Goal: Transaction & Acquisition: Purchase product/service

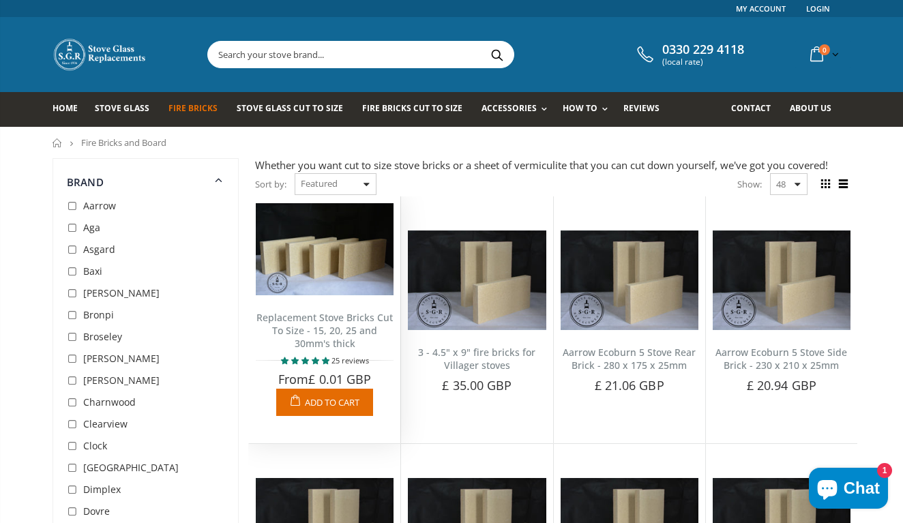
click at [335, 404] on span "Add to Cart" at bounding box center [332, 402] width 55 height 12
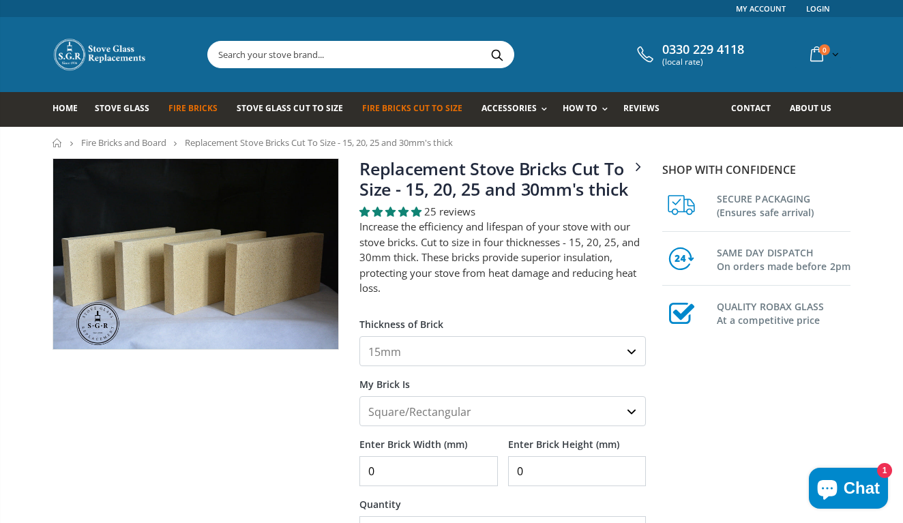
select select "25mm"
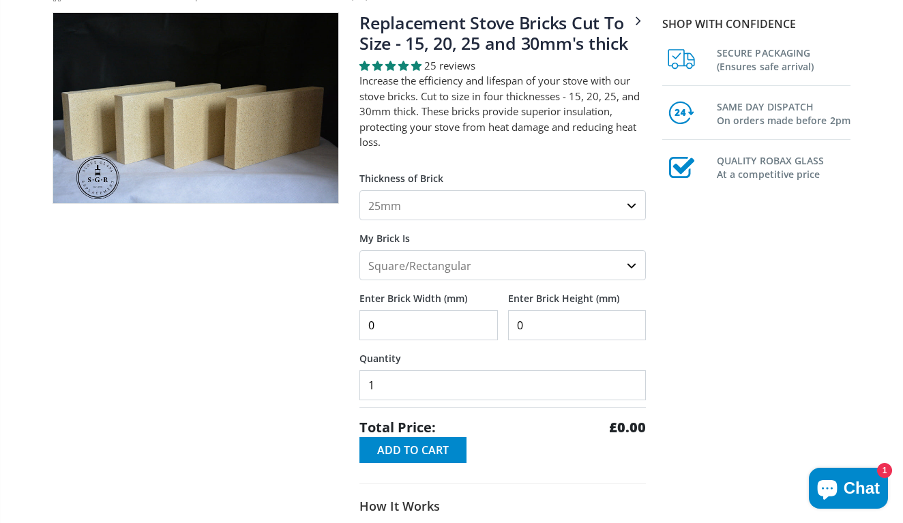
scroll to position [150, 0]
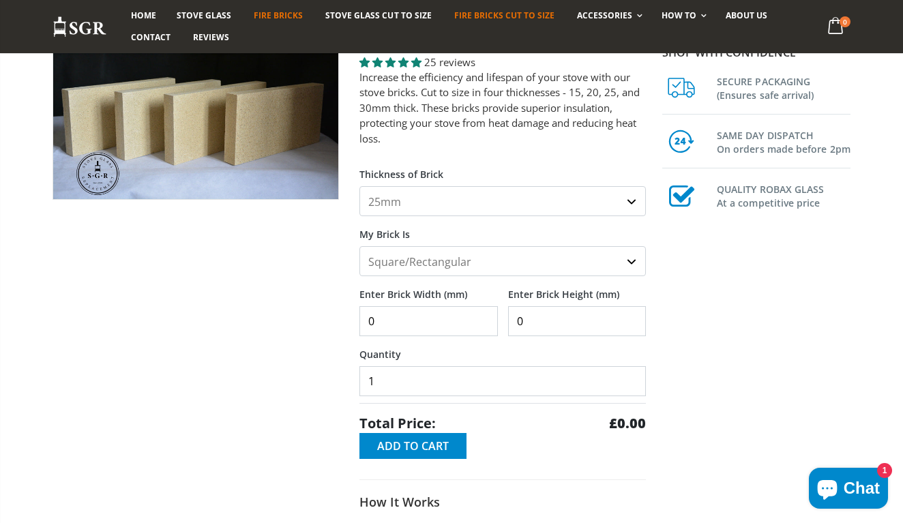
click at [478, 324] on input "0" at bounding box center [429, 321] width 138 height 30
click at [485, 319] on input "1" at bounding box center [429, 321] width 138 height 30
type input "2"
click at [485, 319] on input "2" at bounding box center [429, 321] width 138 height 30
type input "125"
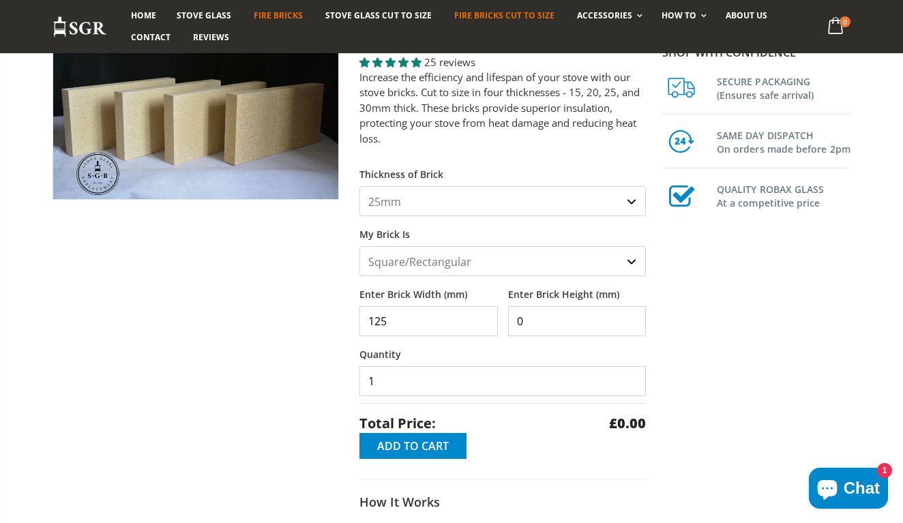
click at [572, 312] on input "0" at bounding box center [577, 321] width 138 height 30
type input "475"
click at [424, 443] on span "Add to Cart" at bounding box center [413, 446] width 72 height 15
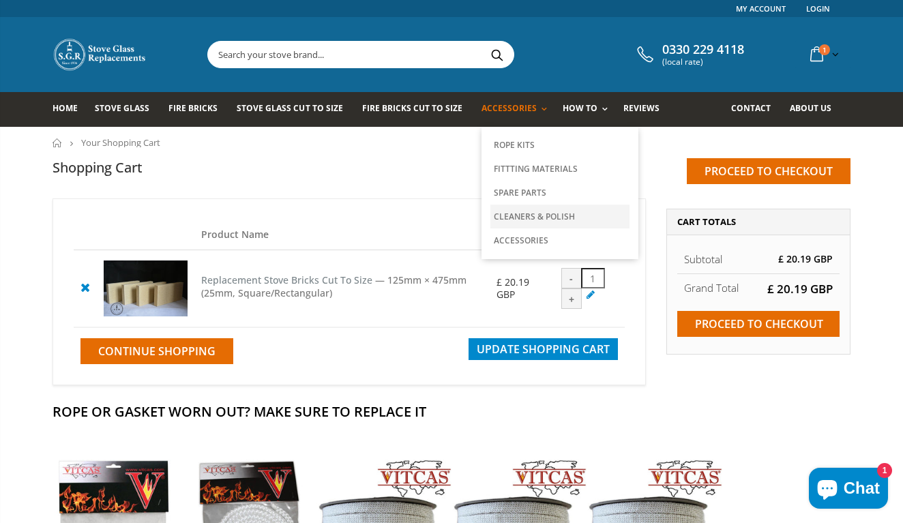
click at [534, 217] on link "Cleaners & Polish" at bounding box center [560, 217] width 139 height 24
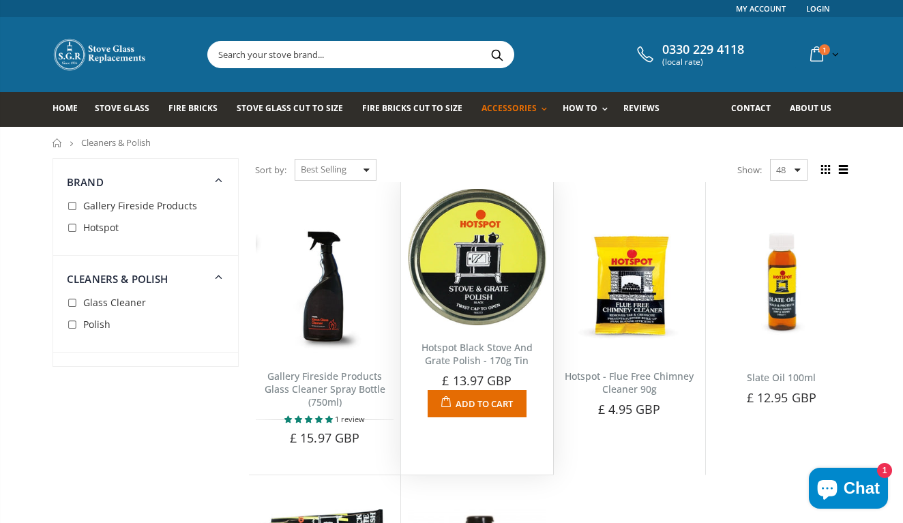
click at [486, 287] on img at bounding box center [477, 257] width 138 height 136
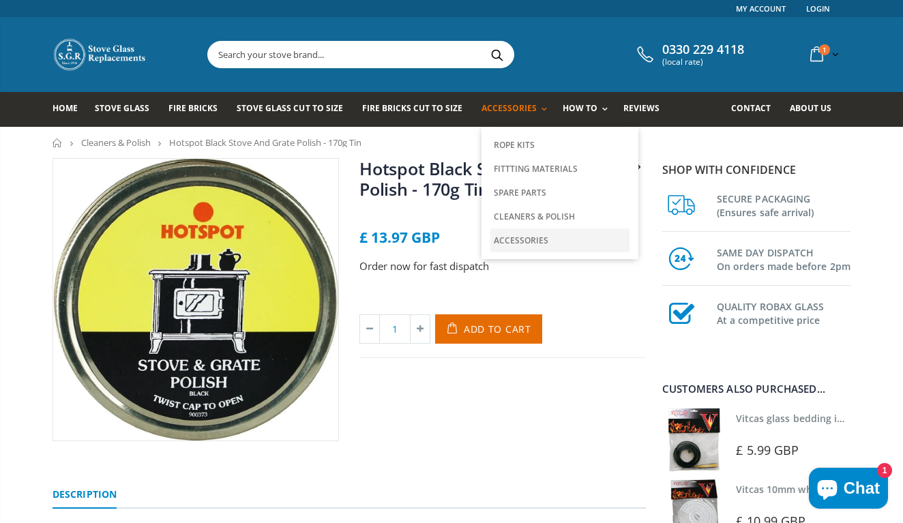
click at [524, 240] on link "Accessories" at bounding box center [560, 241] width 139 height 24
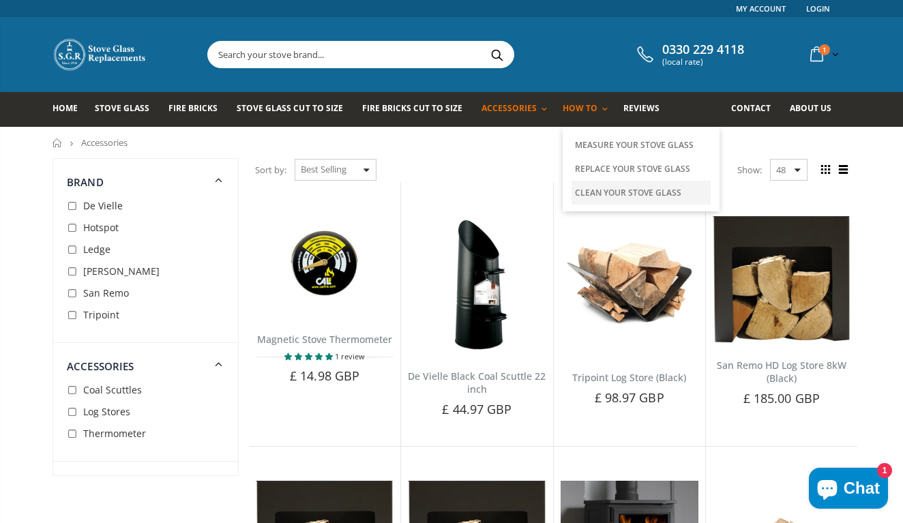
click at [638, 192] on link "Clean Your Stove Glass" at bounding box center [641, 193] width 139 height 24
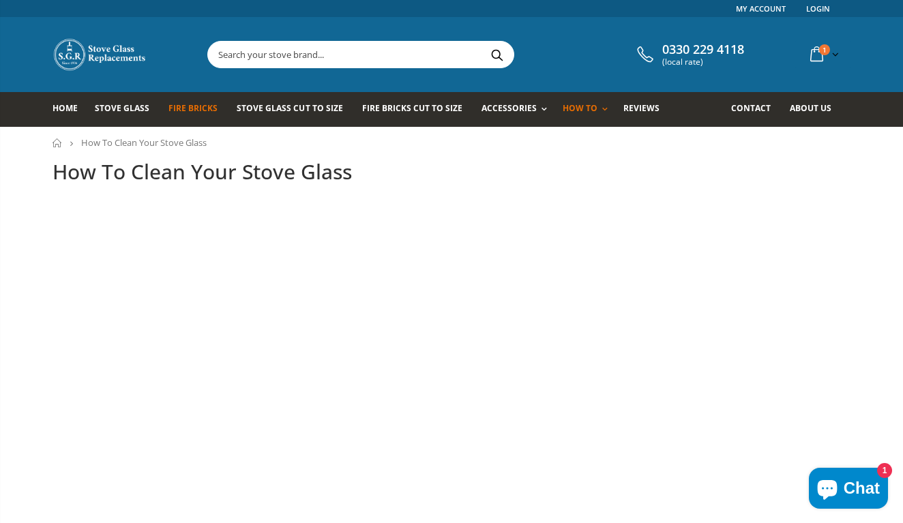
click at [207, 107] on span "Fire Bricks" at bounding box center [193, 108] width 49 height 12
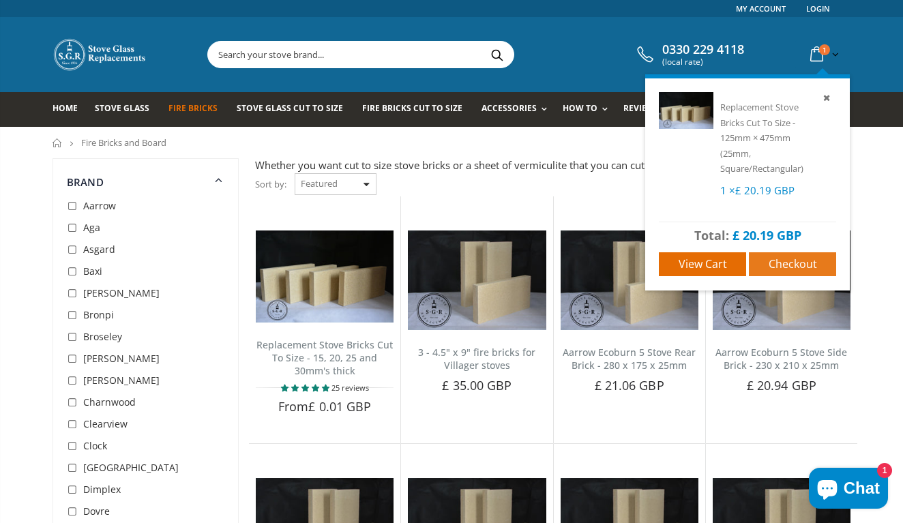
click at [802, 261] on span "Checkout" at bounding box center [793, 264] width 48 height 15
